Goal: Information Seeking & Learning: Check status

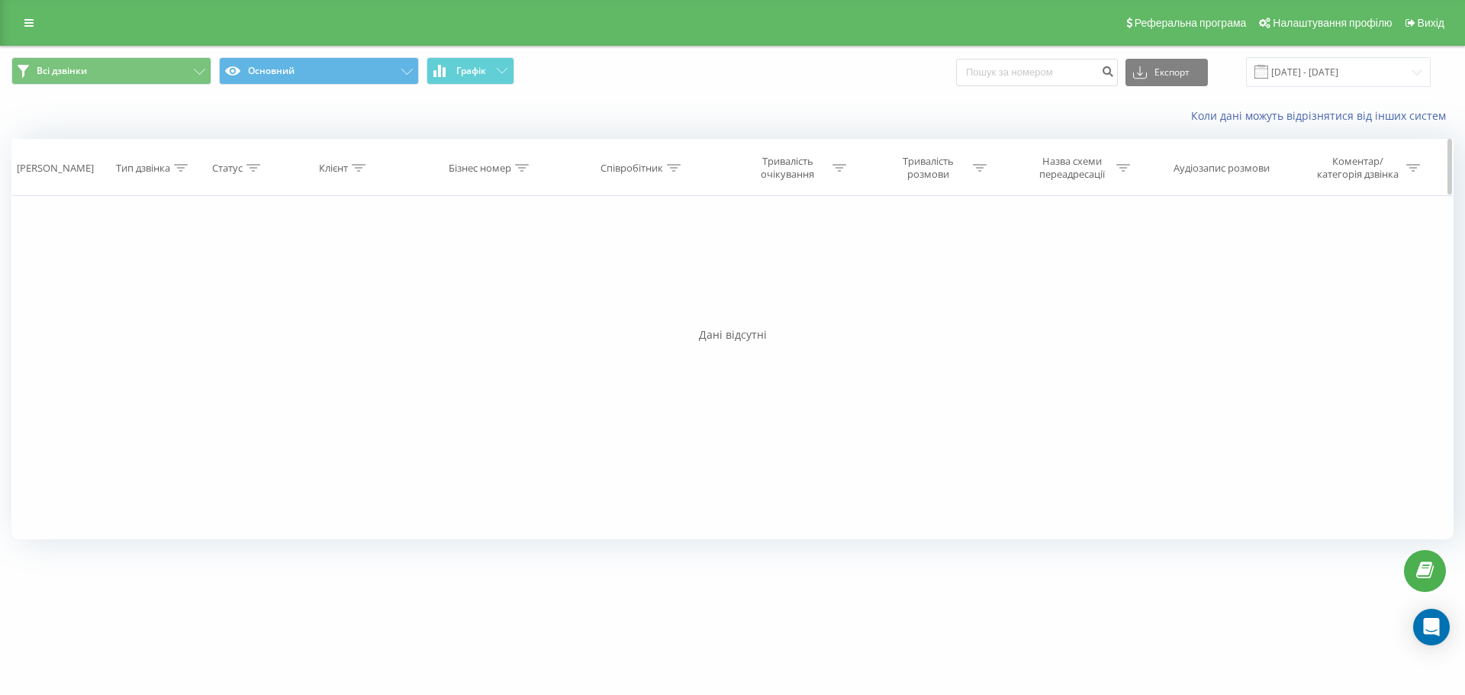
click at [346, 172] on div "Клієнт" at bounding box center [333, 168] width 29 height 13
click at [364, 276] on input "text" at bounding box center [344, 277] width 134 height 27
paste input "380674016681"
click button "OK" at bounding box center [376, 307] width 65 height 19
click at [352, 173] on div at bounding box center [359, 168] width 14 height 13
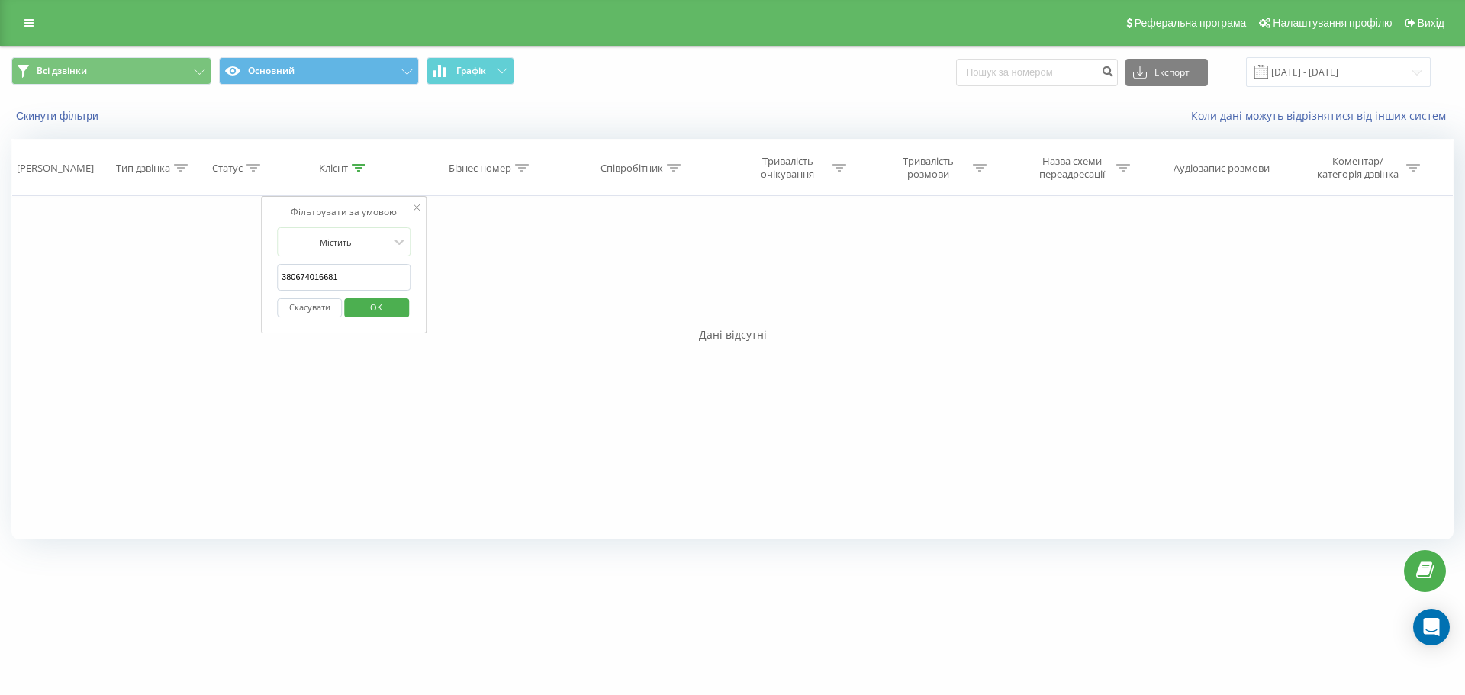
drag, startPoint x: 378, startPoint y: 269, endPoint x: 197, endPoint y: 269, distance: 180.8
click at [197, 269] on div "Фільтрувати за умовою Дорівнює Введіть значення Скасувати OK Фільтрувати за умо…" at bounding box center [732, 367] width 1442 height 343
paste input "38386768"
type input "380638386768"
click button "OK" at bounding box center [376, 307] width 65 height 19
